Goal: Check status: Check status

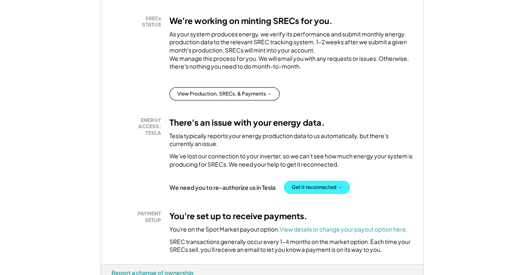
scroll to position [207, 0]
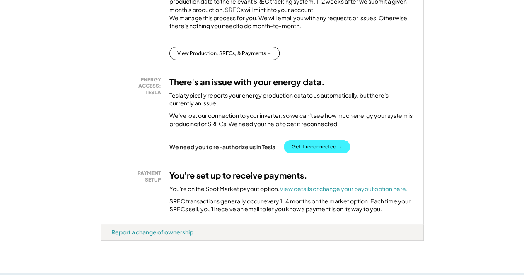
click at [313, 154] on button "Get it reconnected →" at bounding box center [316, 146] width 66 height 13
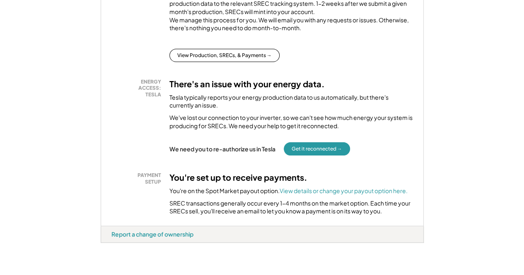
scroll to position [204, 0]
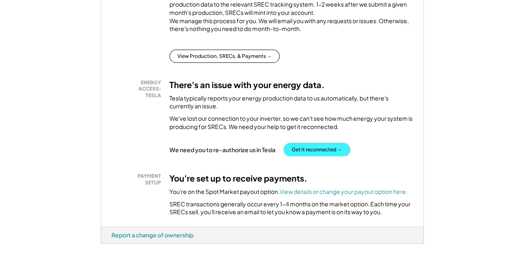
click at [326, 156] on button "Get it reconnected →" at bounding box center [316, 149] width 66 height 13
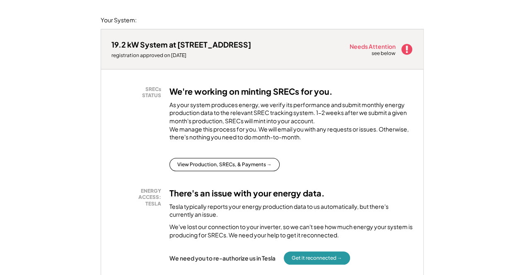
scroll to position [115, 0]
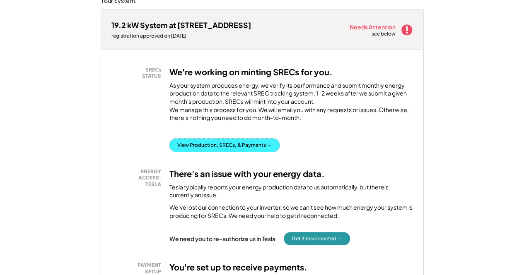
click at [237, 152] on button "View Production, SRECs, & Payments →" at bounding box center [224, 145] width 110 height 13
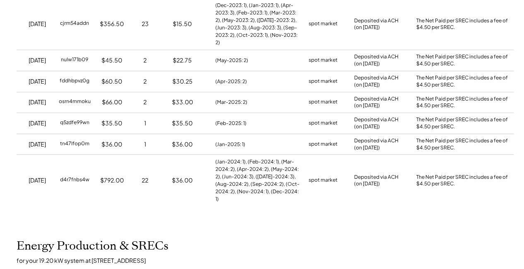
scroll to position [173, 0]
